Goal: Transaction & Acquisition: Subscribe to service/newsletter

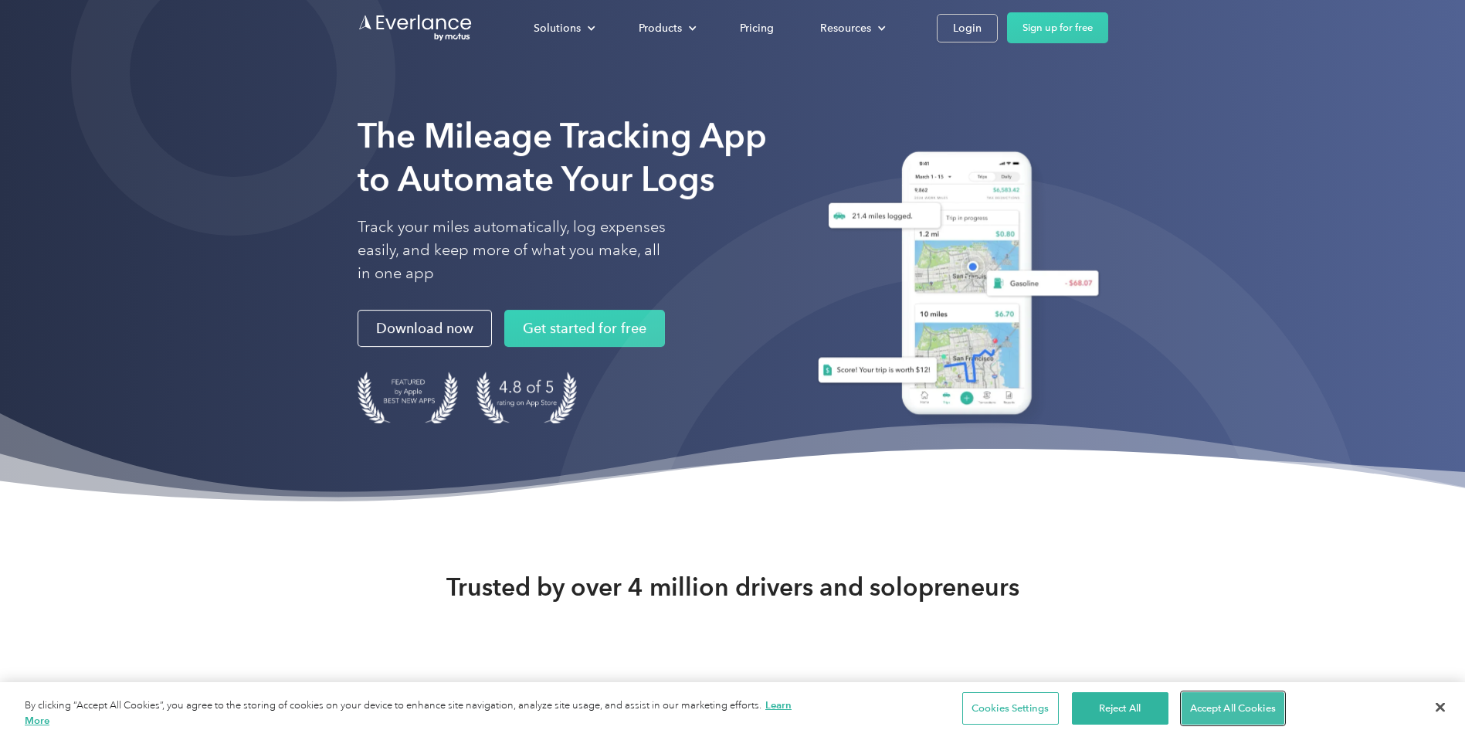
click at [1225, 708] on button "Accept All Cookies" at bounding box center [1233, 708] width 103 height 32
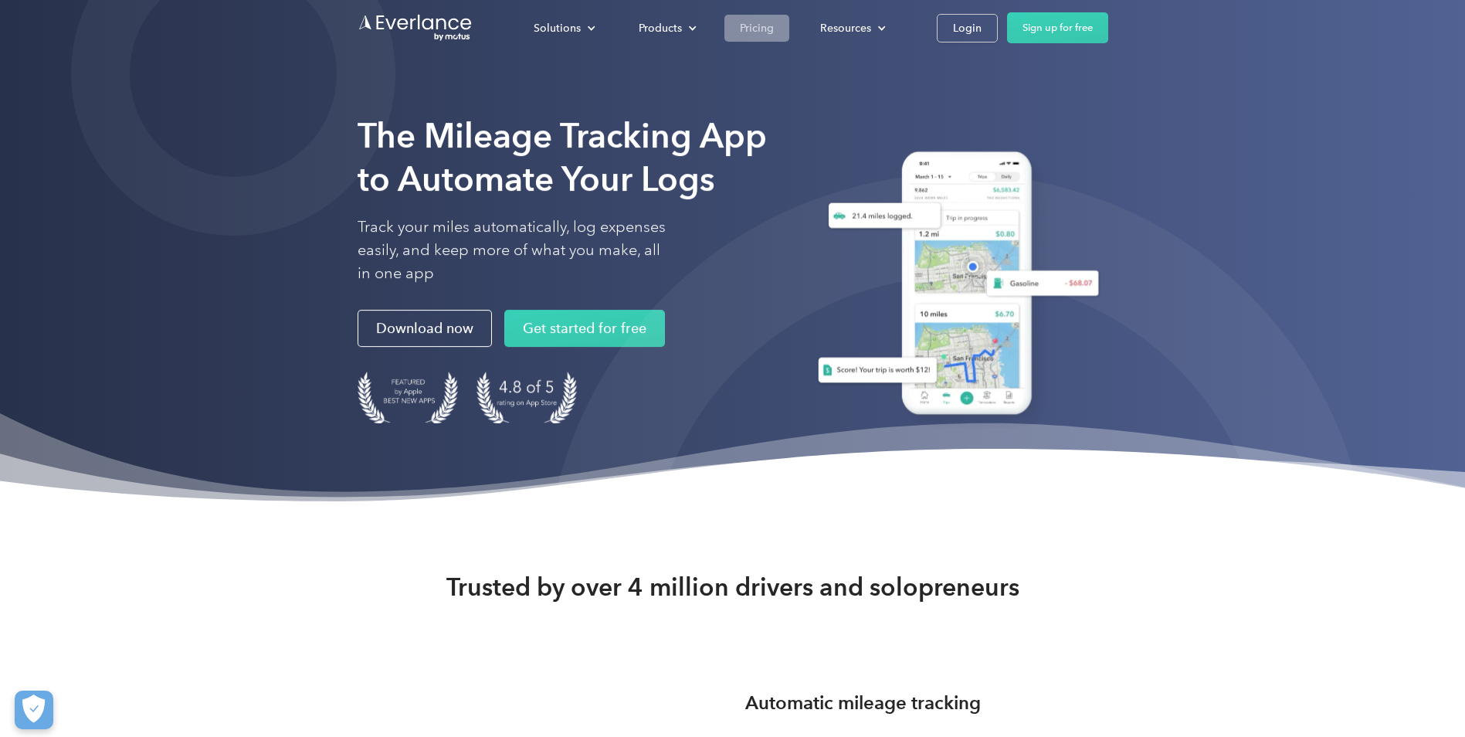
click at [751, 25] on div "Pricing" at bounding box center [757, 28] width 34 height 19
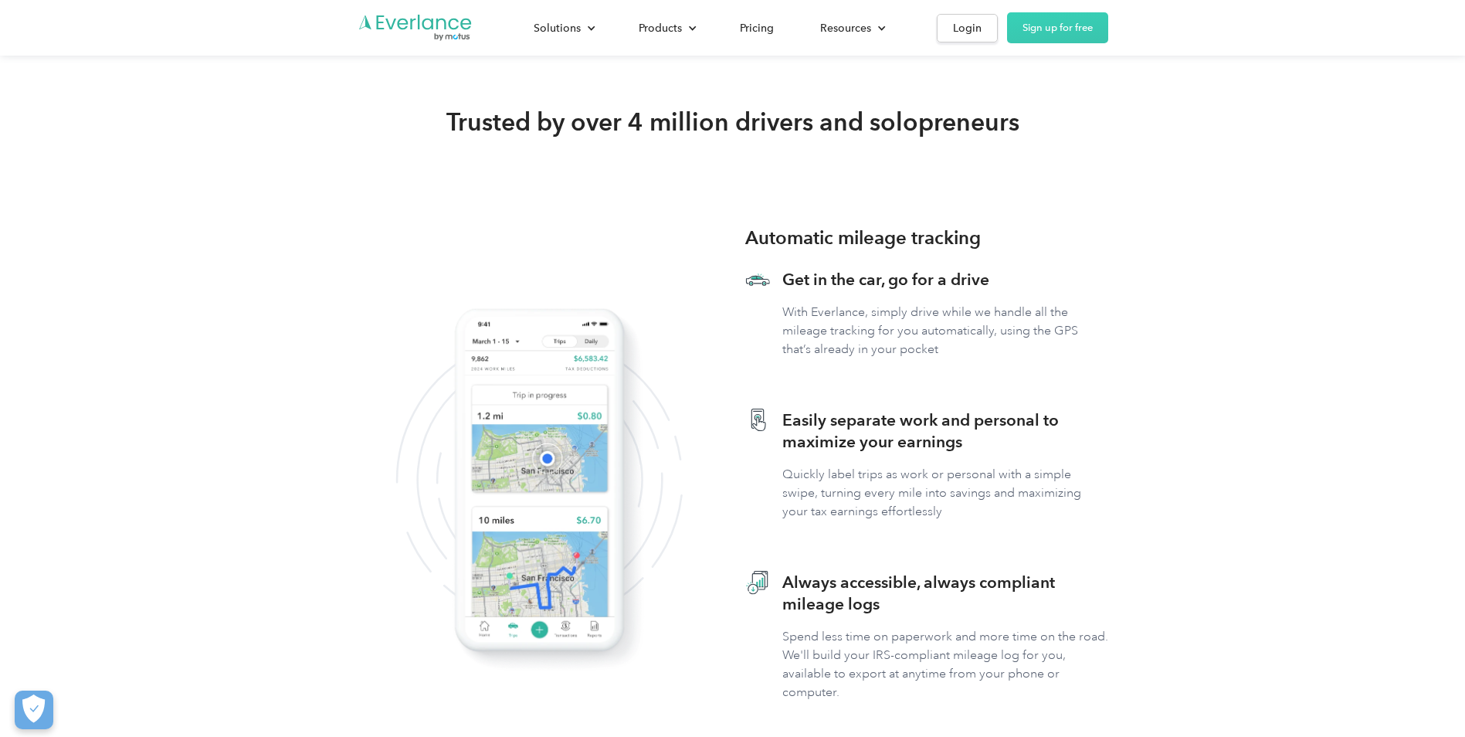
scroll to position [232, 0]
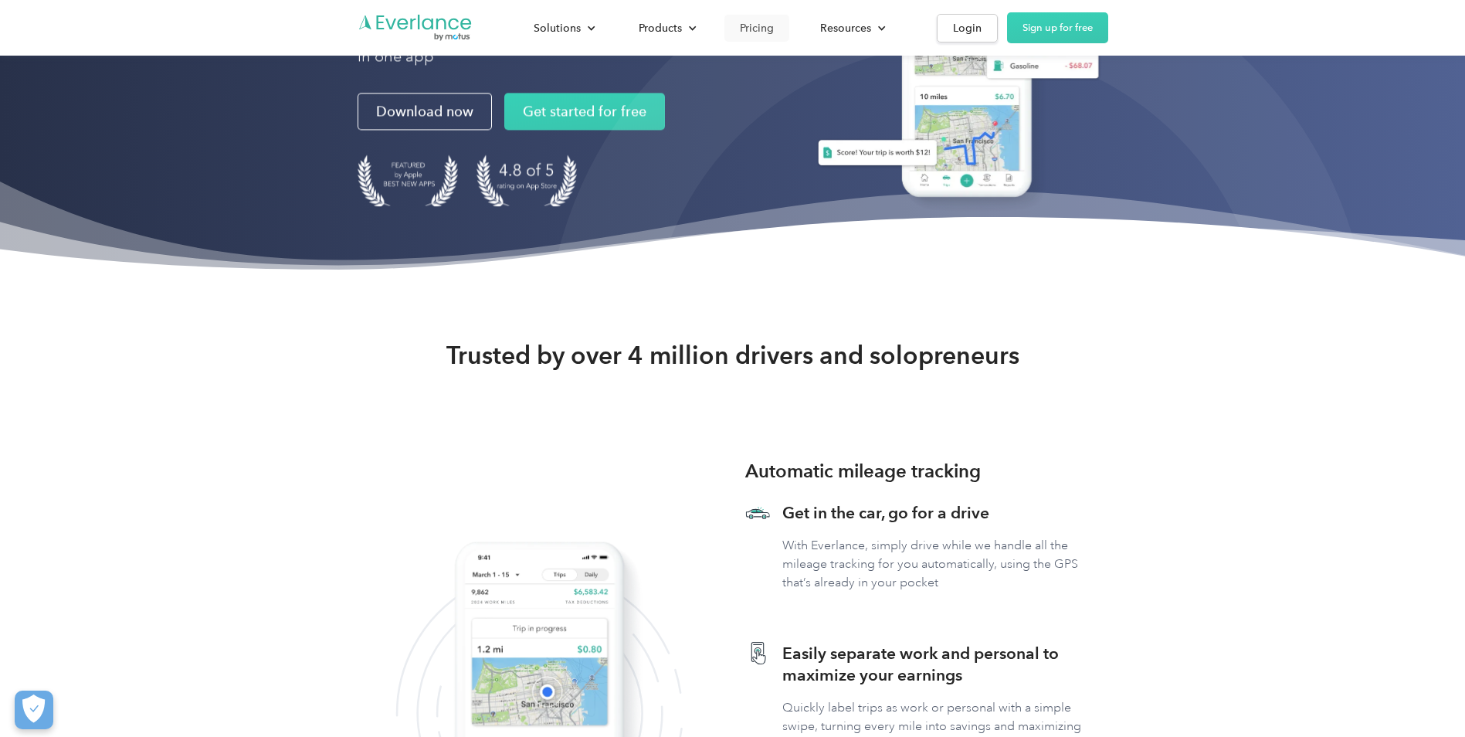
click at [758, 19] on div "Pricing" at bounding box center [757, 28] width 34 height 19
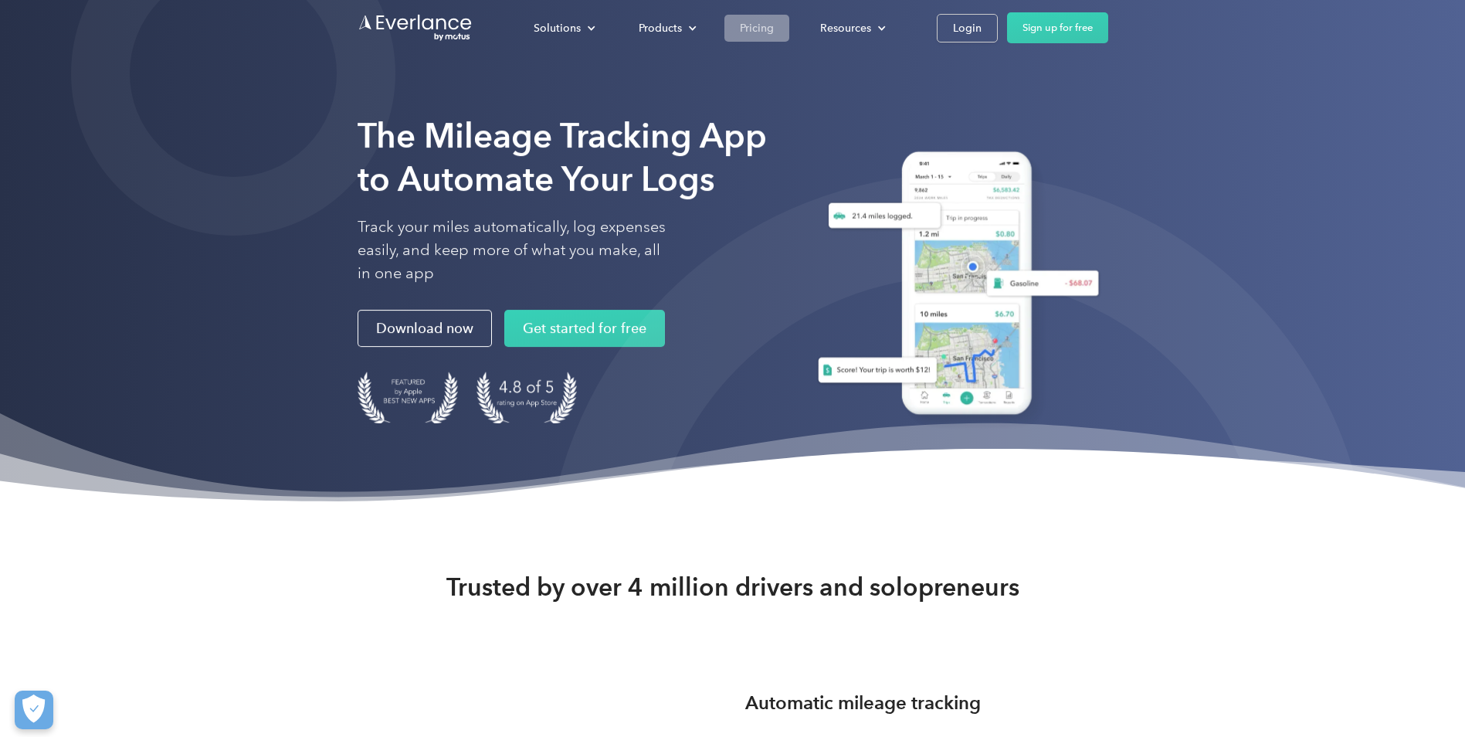
click at [760, 30] on div "Pricing" at bounding box center [757, 28] width 34 height 19
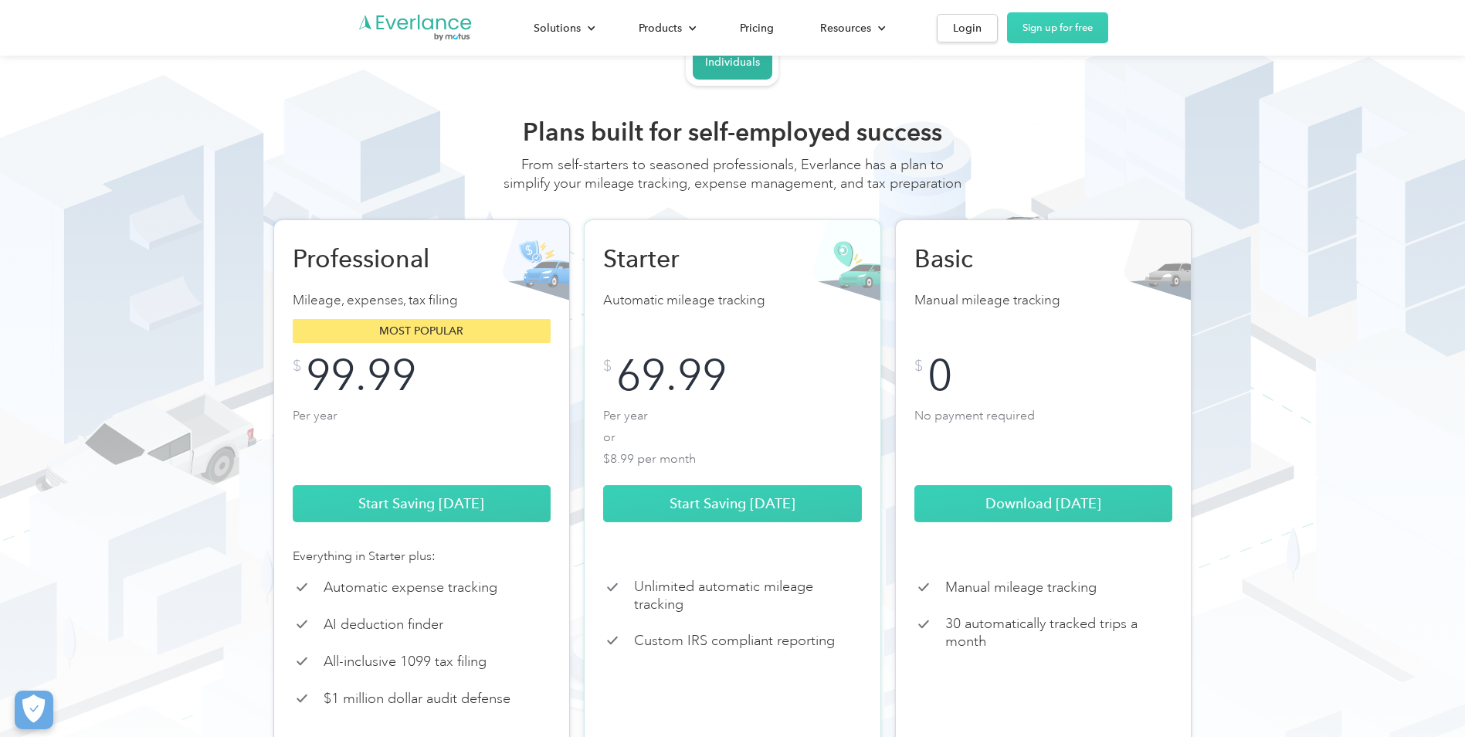
scroll to position [77, 0]
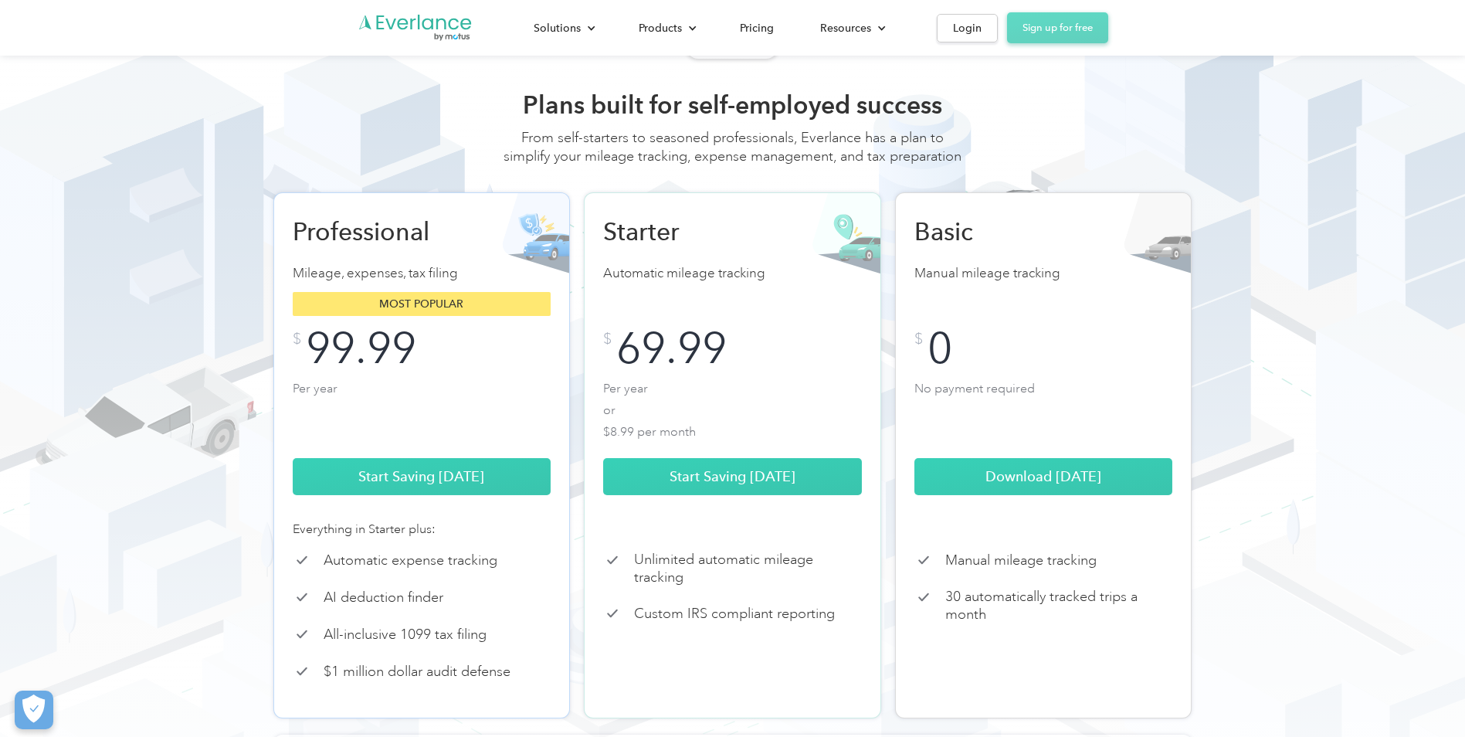
click at [1032, 33] on link "Sign up for free" at bounding box center [1057, 27] width 101 height 31
